Goal: Find specific page/section: Find specific page/section

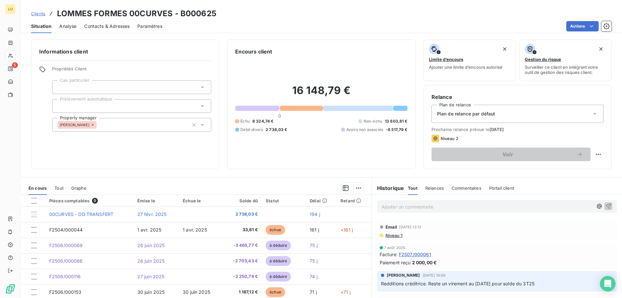
scroll to position [27, 0]
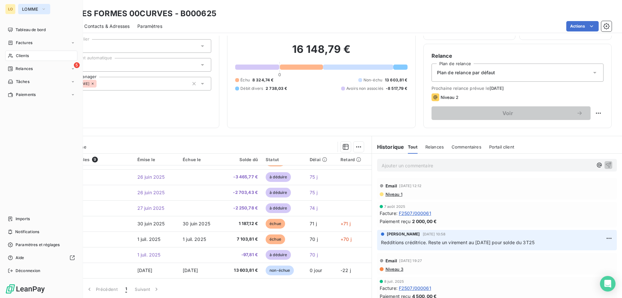
click at [45, 10] on icon "button" at bounding box center [43, 9] width 5 height 6
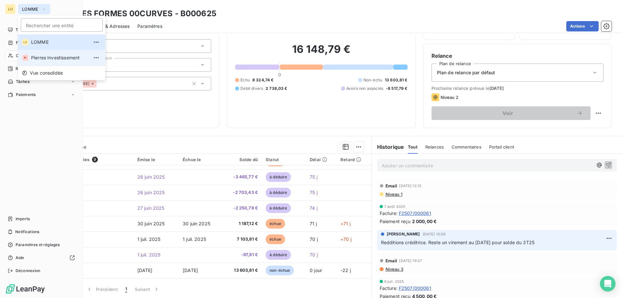
click at [44, 58] on span "Pierres Investissement" at bounding box center [59, 57] width 57 height 6
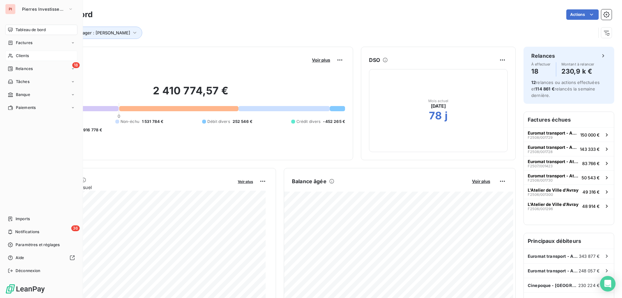
click at [29, 56] on span "Clients" at bounding box center [22, 56] width 13 height 6
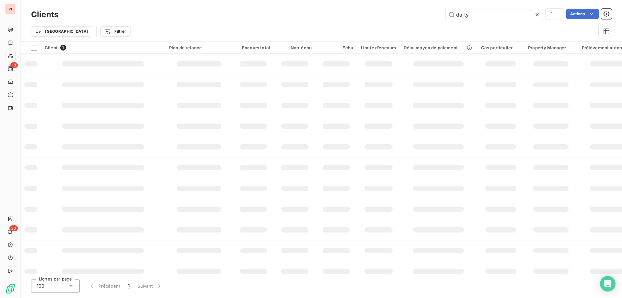
type input "curves"
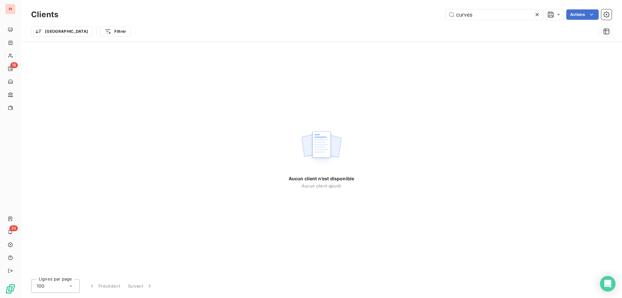
drag, startPoint x: 495, startPoint y: 15, endPoint x: 356, endPoint y: 15, distance: 139.0
click at [366, 15] on div "curves Actions" at bounding box center [338, 14] width 545 height 10
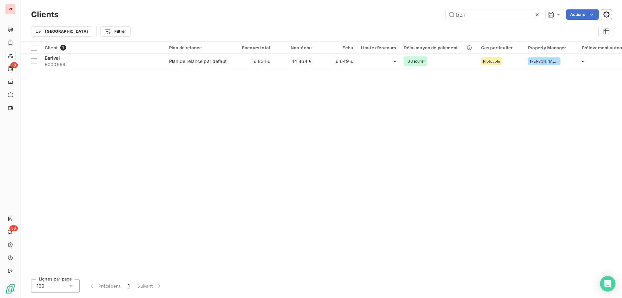
type input "beri"
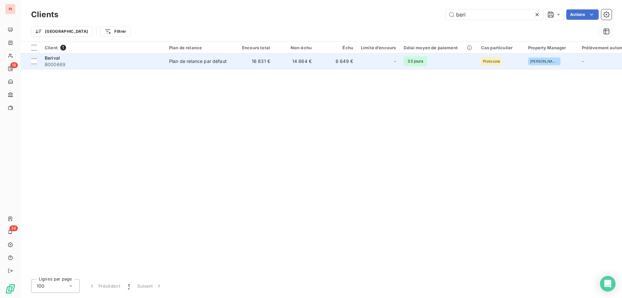
click at [237, 66] on td "16 831 €" at bounding box center [253, 61] width 41 height 16
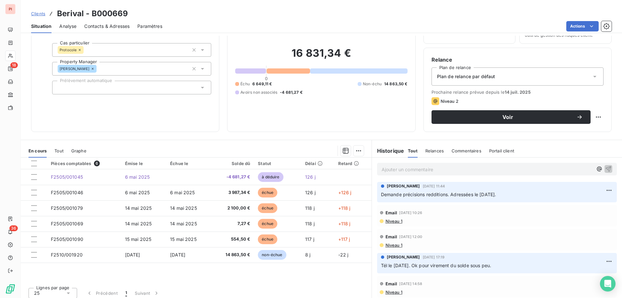
scroll to position [41, 0]
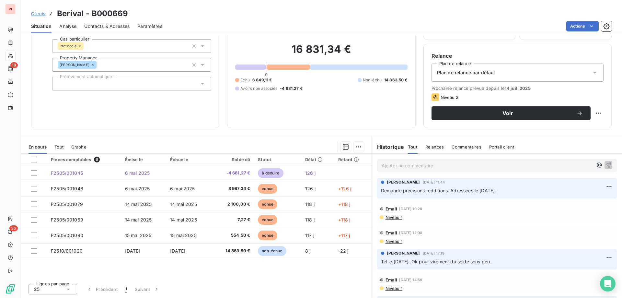
drag, startPoint x: 327, startPoint y: 98, endPoint x: 254, endPoint y: 103, distance: 74.0
click at [254, 103] on div "16 831,34 € 0 Échu 6 649,11 € Non-échu 14 863,50 € Avoirs non associés -4 681,2…" at bounding box center [321, 67] width 172 height 106
drag, startPoint x: 254, startPoint y: 103, endPoint x: 203, endPoint y: 114, distance: 51.8
click at [203, 114] on div "Informations client Propriétés Client Cas particulier Protocole Property Manage…" at bounding box center [125, 63] width 188 height 130
